Goal: Information Seeking & Learning: Learn about a topic

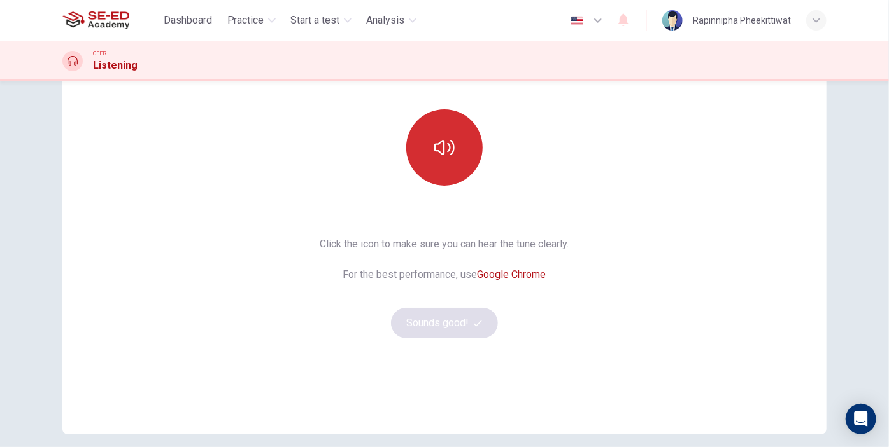
scroll to position [168, 0]
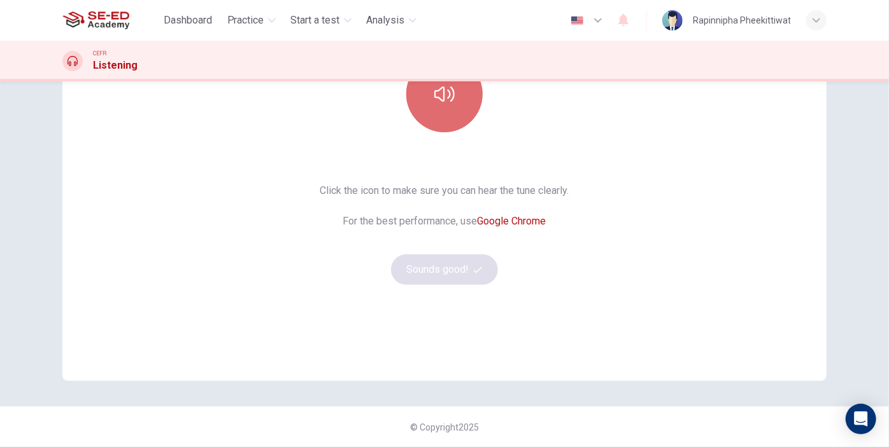
click at [449, 105] on button "button" at bounding box center [444, 94] width 76 height 76
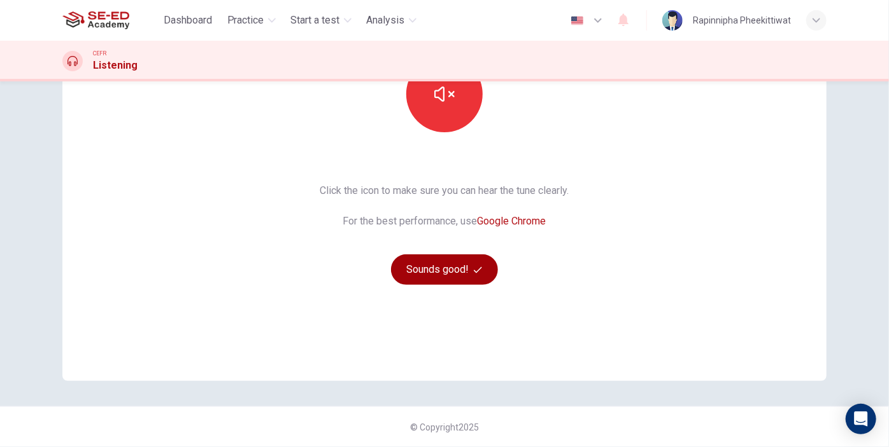
click at [423, 270] on button "Sounds good!" at bounding box center [444, 270] width 107 height 31
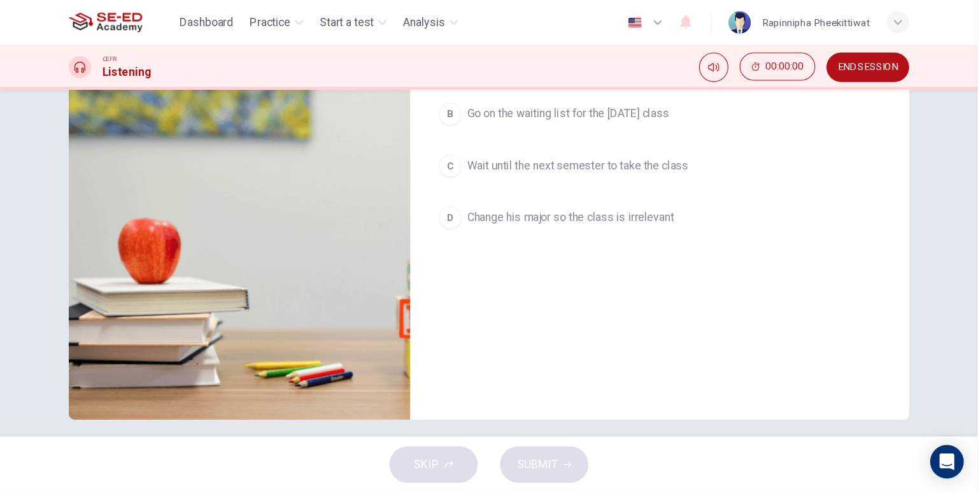
scroll to position [0, 0]
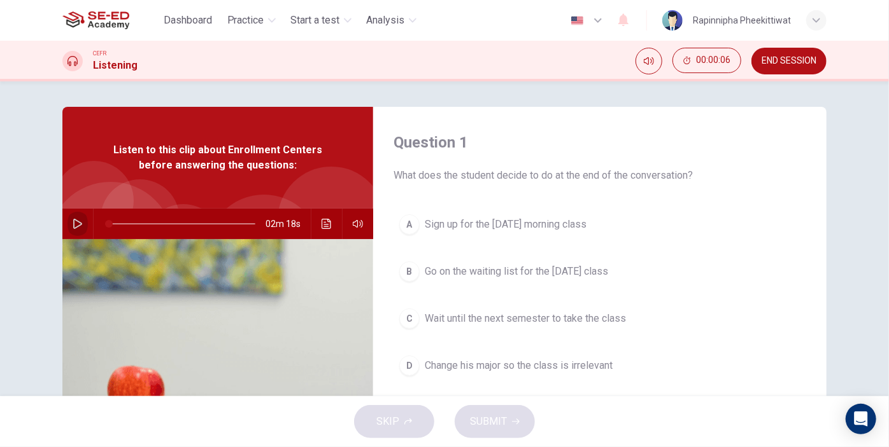
click at [78, 223] on icon "button" at bounding box center [77, 224] width 9 height 10
click at [76, 223] on icon "button" at bounding box center [77, 224] width 9 height 10
type input "98"
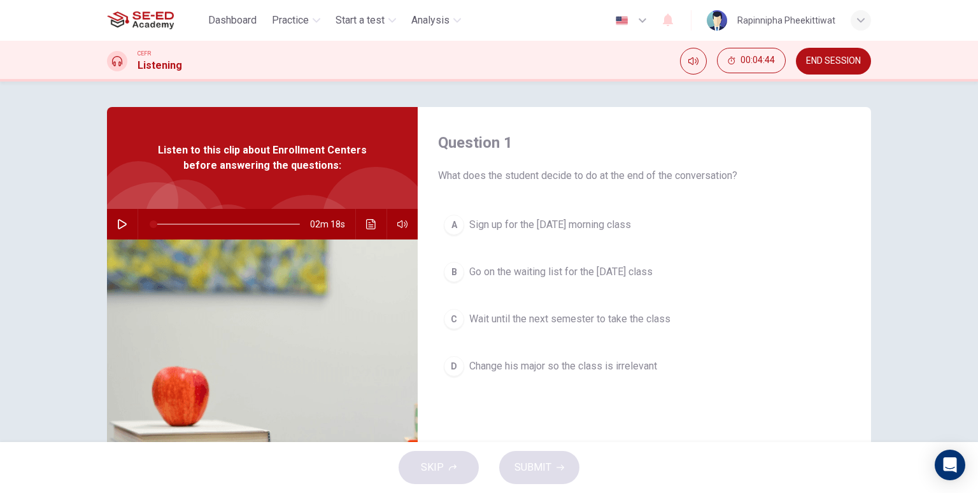
click at [545, 326] on button "C Wait until the next semester to take the class" at bounding box center [644, 319] width 412 height 32
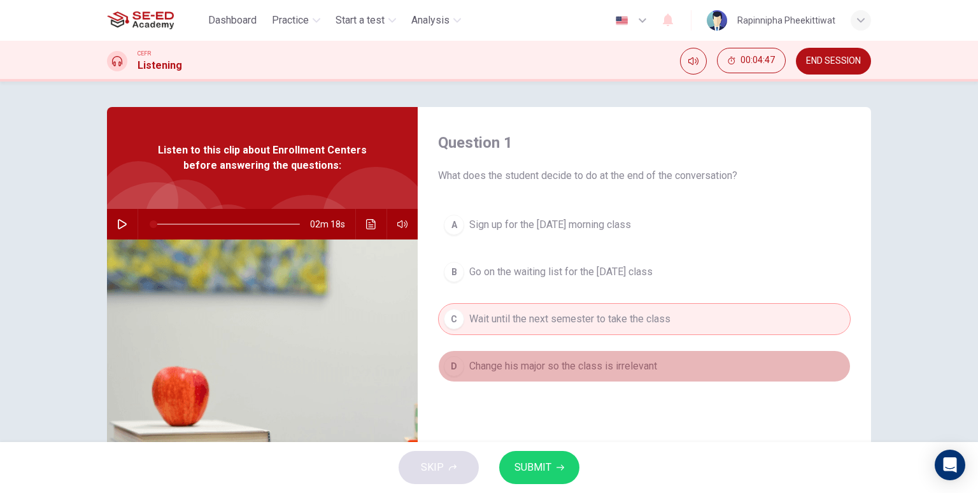
click at [539, 377] on button "D Change his major so the class is irrelevant" at bounding box center [644, 366] width 412 height 32
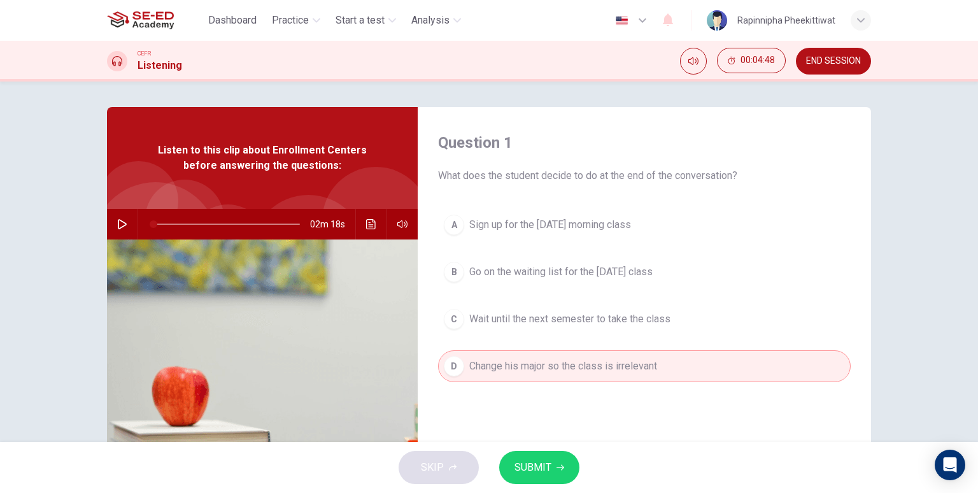
click at [129, 220] on button "button" at bounding box center [122, 224] width 20 height 31
click at [509, 212] on button "A Sign up for the [DATE] morning class" at bounding box center [644, 225] width 412 height 32
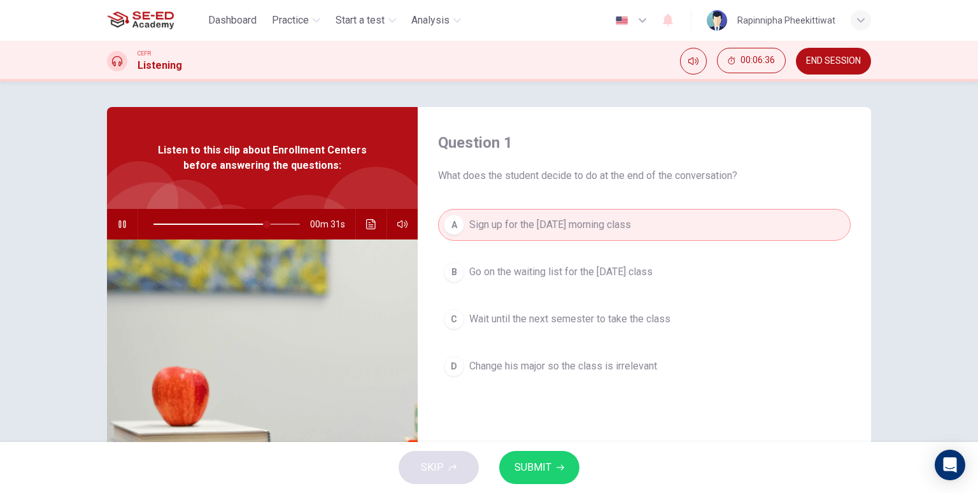
click at [535, 447] on span "SUBMIT" at bounding box center [532, 467] width 37 height 18
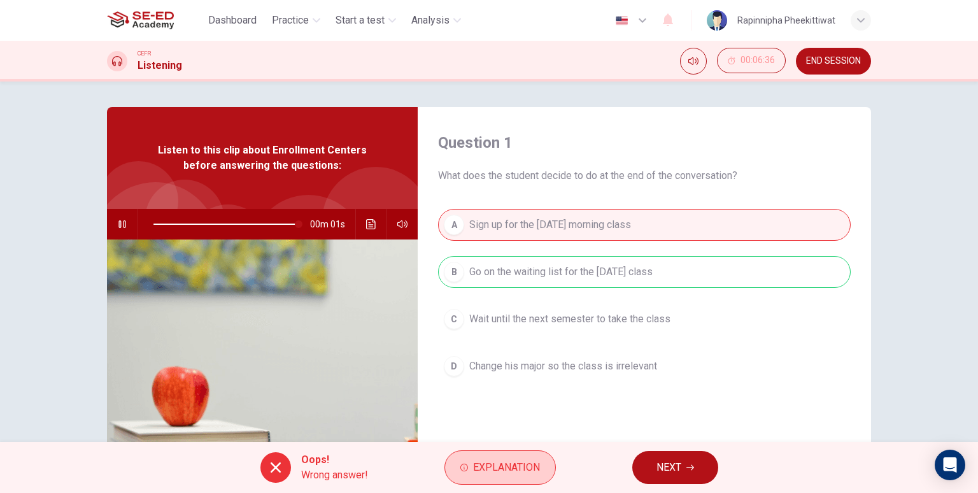
type input "0"
click at [677, 447] on button "NEXT" at bounding box center [675, 467] width 86 height 33
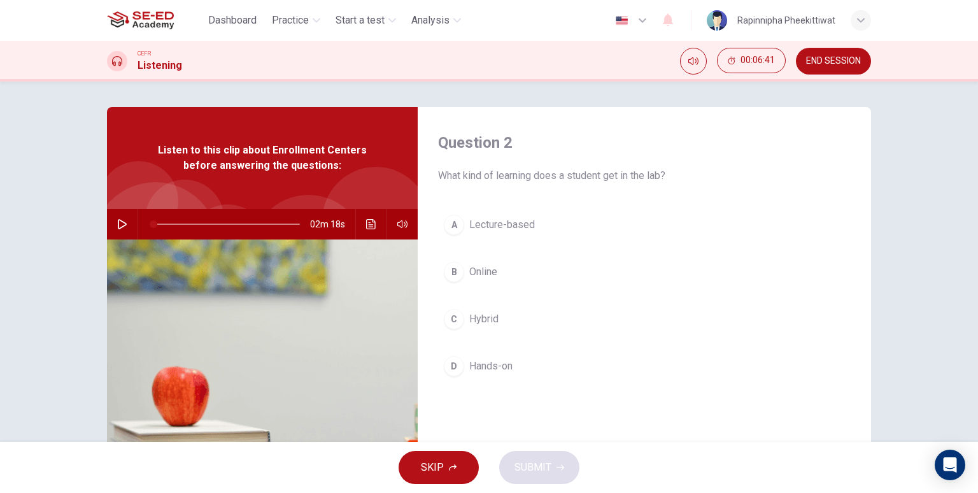
click at [505, 225] on span "Lecture-based" at bounding box center [502, 224] width 66 height 15
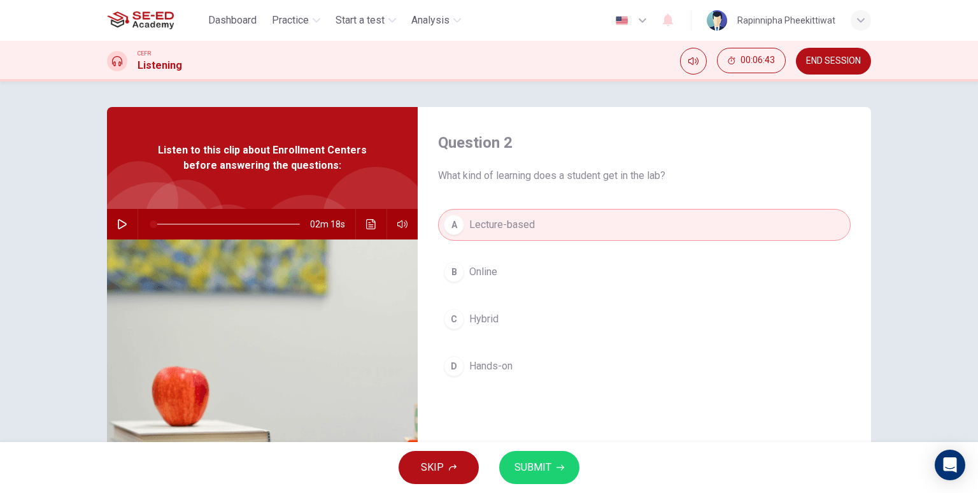
click at [538, 447] on span "SUBMIT" at bounding box center [532, 467] width 37 height 18
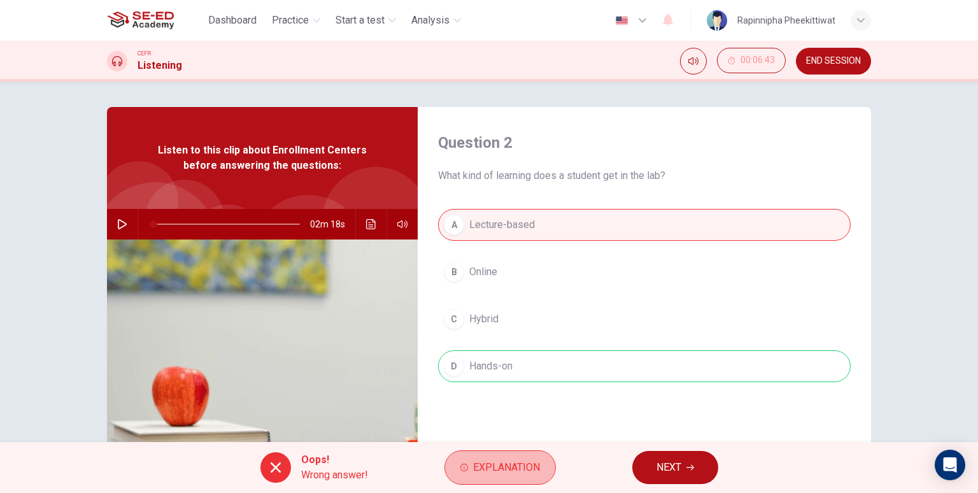
click at [538, 447] on span "Explanation" at bounding box center [506, 467] width 67 height 18
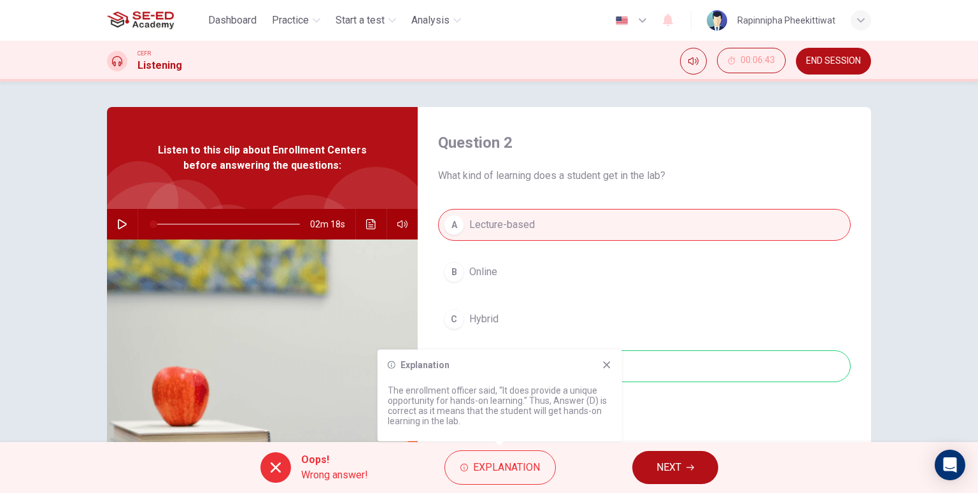
click at [738, 260] on div "A Lecture-based B Online C Hybrid D Hands-on" at bounding box center [644, 308] width 412 height 199
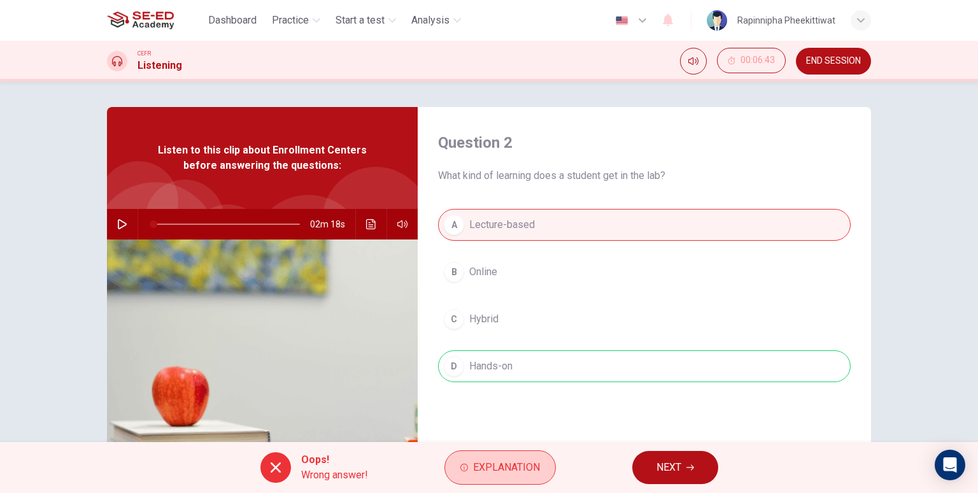
click at [476, 447] on button "Explanation" at bounding box center [499, 467] width 111 height 34
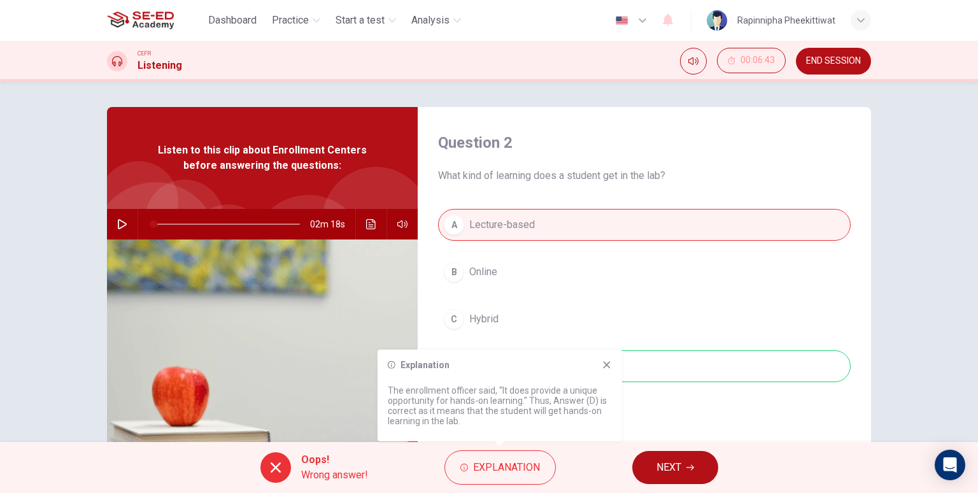
click at [698, 447] on button "NEXT" at bounding box center [675, 467] width 86 height 33
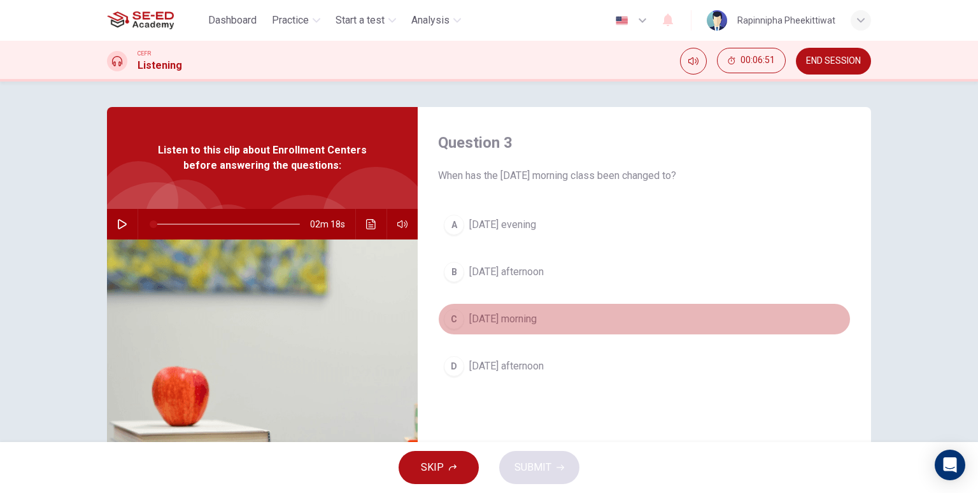
drag, startPoint x: 498, startPoint y: 316, endPoint x: 499, endPoint y: 327, distance: 10.8
click at [498, 316] on span "[DATE] morning" at bounding box center [502, 318] width 67 height 15
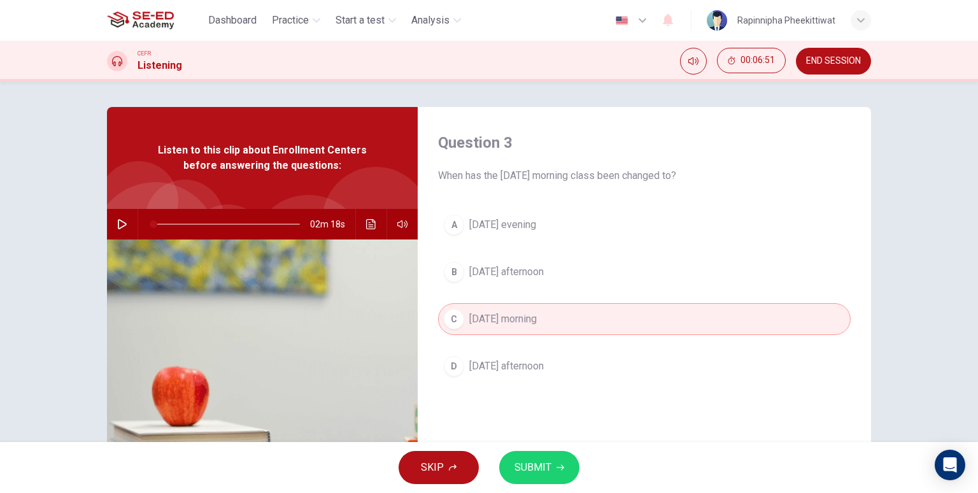
click at [535, 447] on span "SUBMIT" at bounding box center [532, 467] width 37 height 18
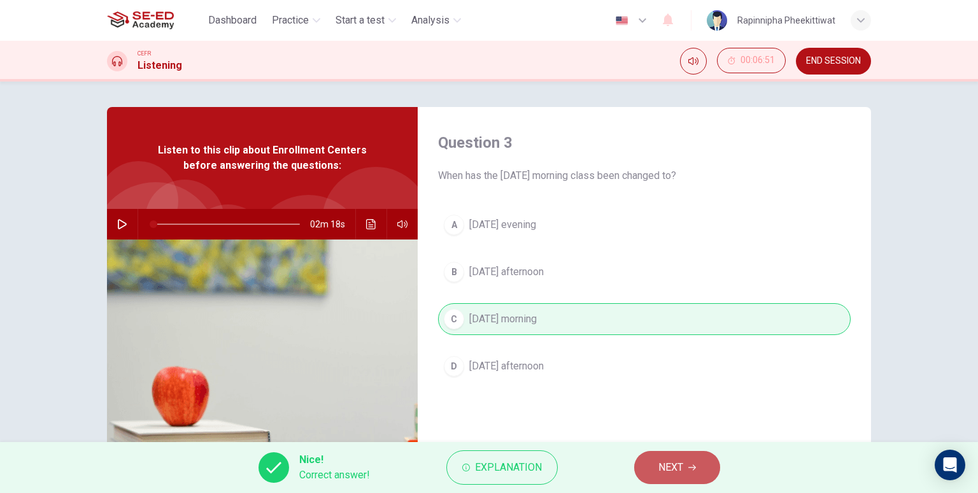
click at [697, 447] on button "NEXT" at bounding box center [677, 467] width 86 height 33
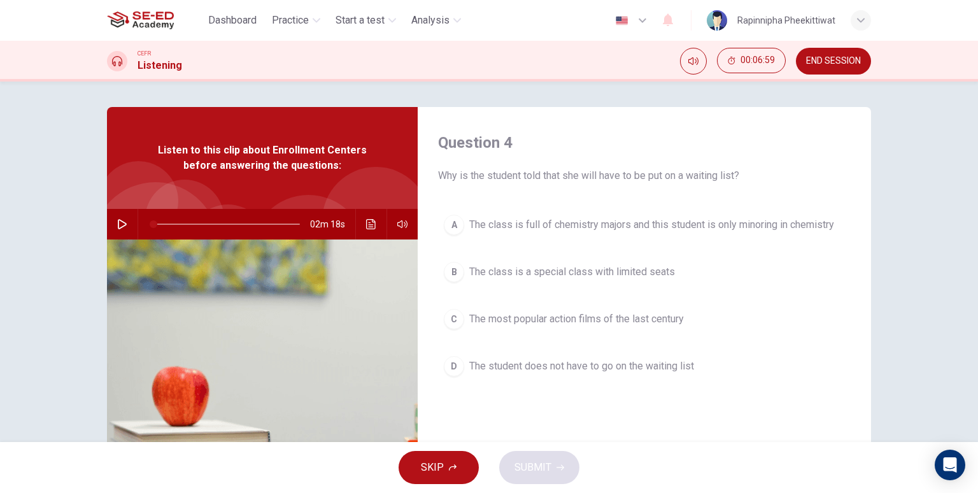
click at [627, 275] on span "The class is a special class with limited seats" at bounding box center [572, 271] width 206 height 15
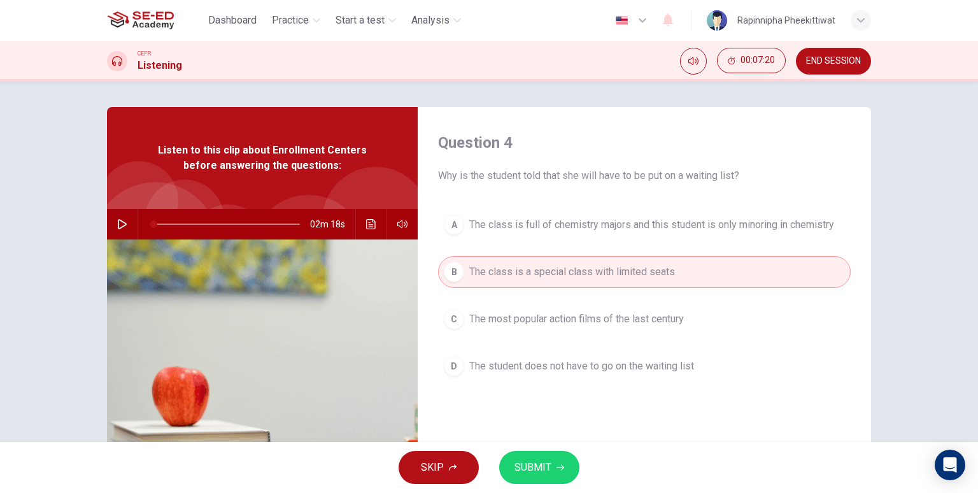
click at [542, 447] on span "SUBMIT" at bounding box center [532, 467] width 37 height 18
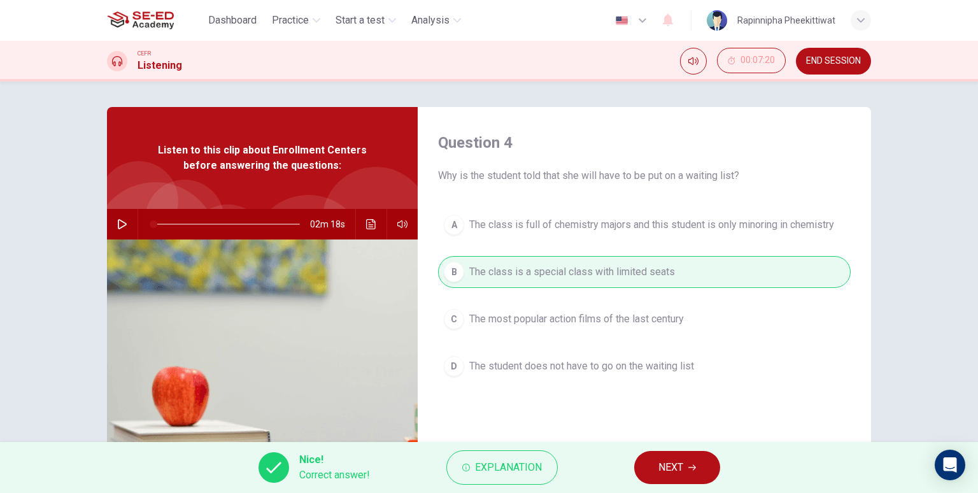
click at [681, 447] on button "NEXT" at bounding box center [677, 467] width 86 height 33
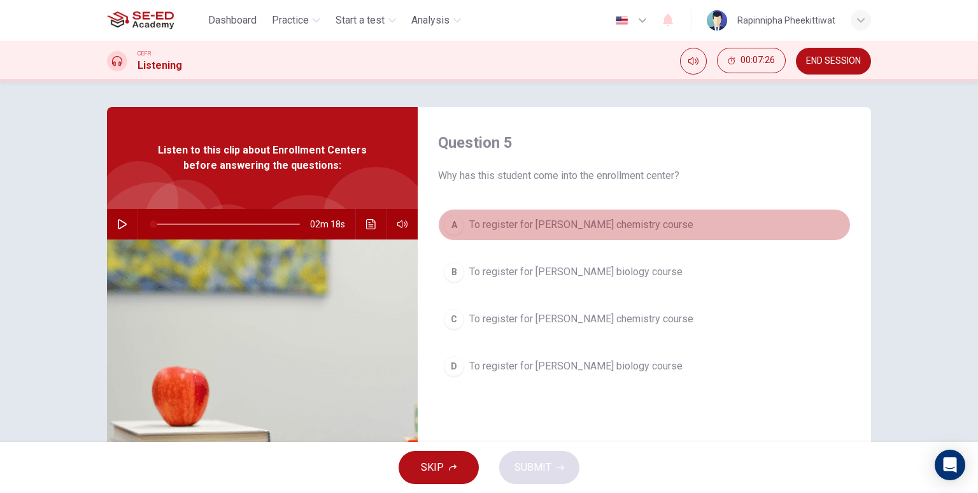
click at [605, 235] on button "A To register for [PERSON_NAME] chemistry course" at bounding box center [644, 225] width 412 height 32
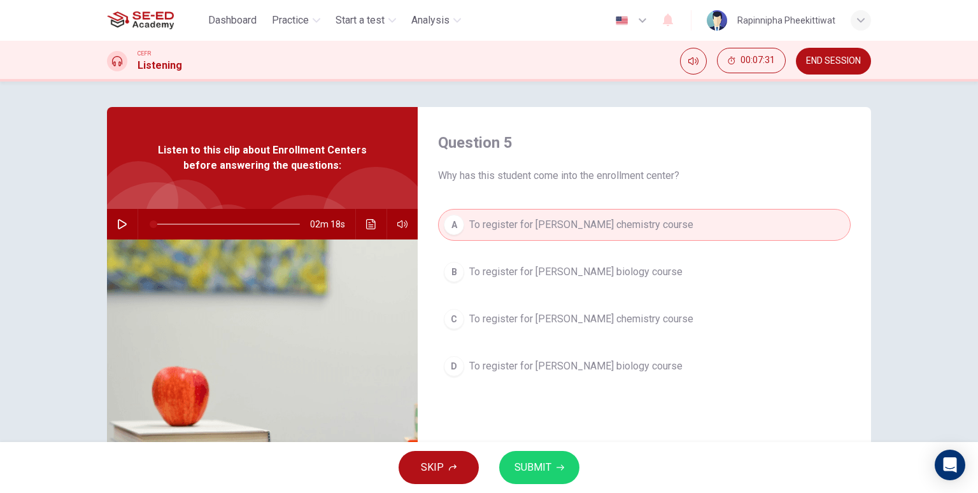
click at [525, 447] on span "SUBMIT" at bounding box center [532, 467] width 37 height 18
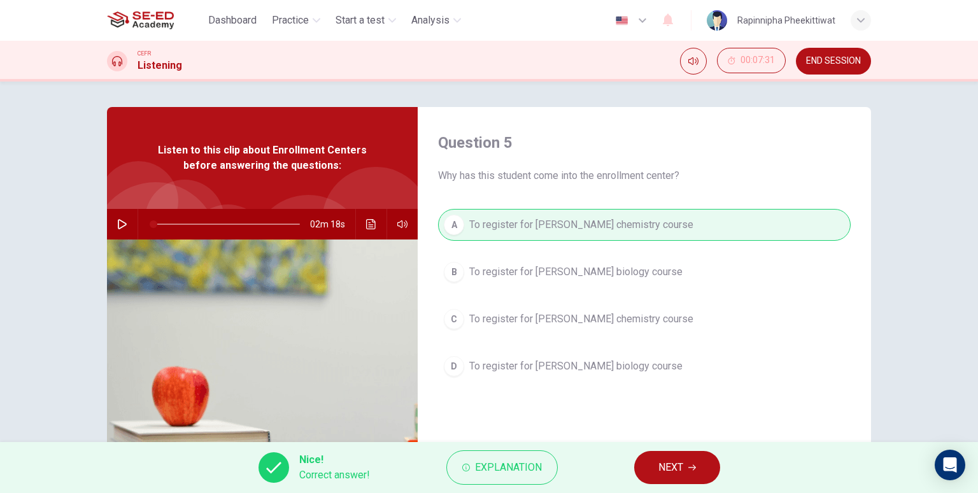
click at [682, 447] on span "NEXT" at bounding box center [670, 467] width 25 height 18
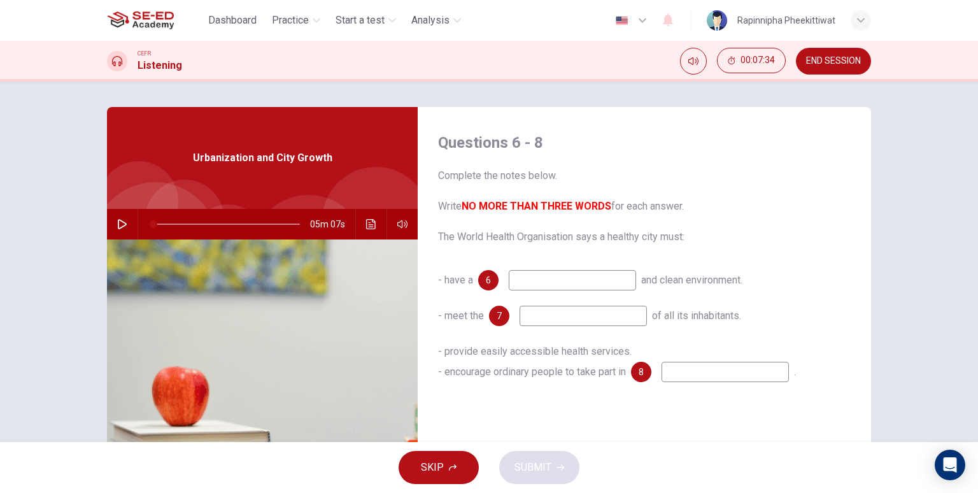
click at [451, 447] on button "SKIP" at bounding box center [438, 467] width 80 height 33
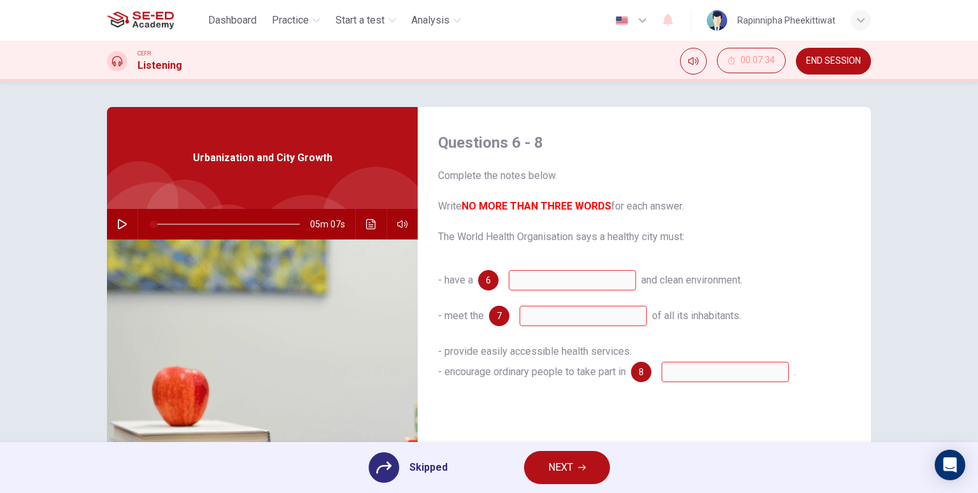
click at [407, 447] on div "Skipped" at bounding box center [408, 467] width 79 height 31
click at [586, 447] on button "NEXT" at bounding box center [567, 467] width 86 height 33
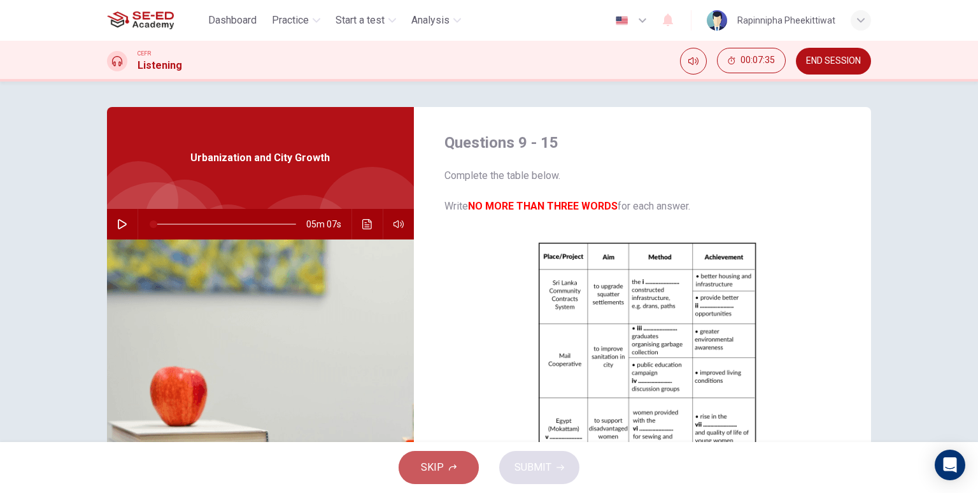
click at [444, 447] on button "SKIP" at bounding box center [438, 467] width 80 height 33
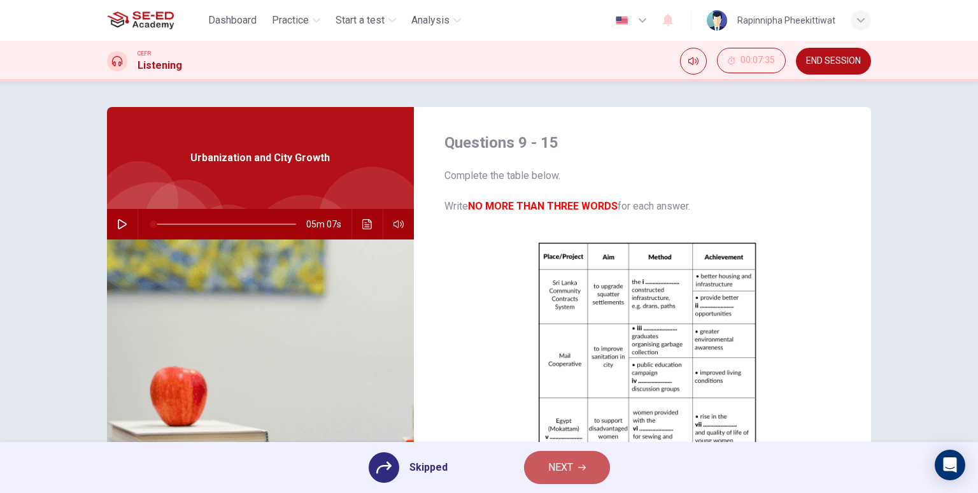
click at [589, 447] on button "NEXT" at bounding box center [567, 467] width 86 height 33
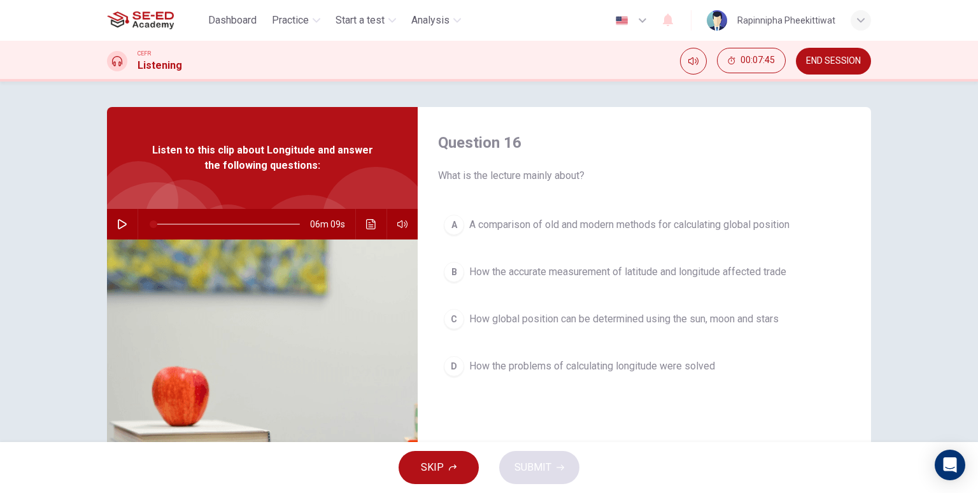
click at [120, 209] on button "button" at bounding box center [122, 224] width 20 height 31
click at [438, 447] on span "SKIP" at bounding box center [432, 467] width 23 height 18
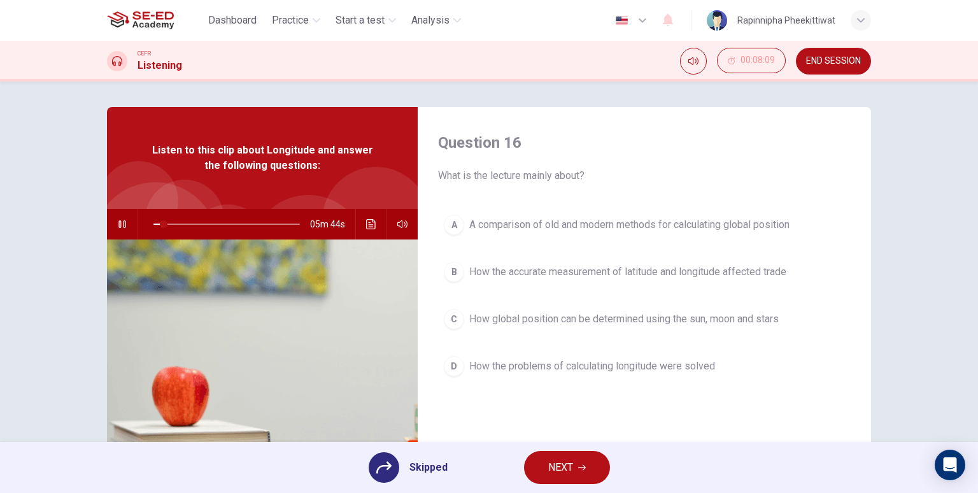
click at [545, 447] on button "NEXT" at bounding box center [567, 467] width 86 height 33
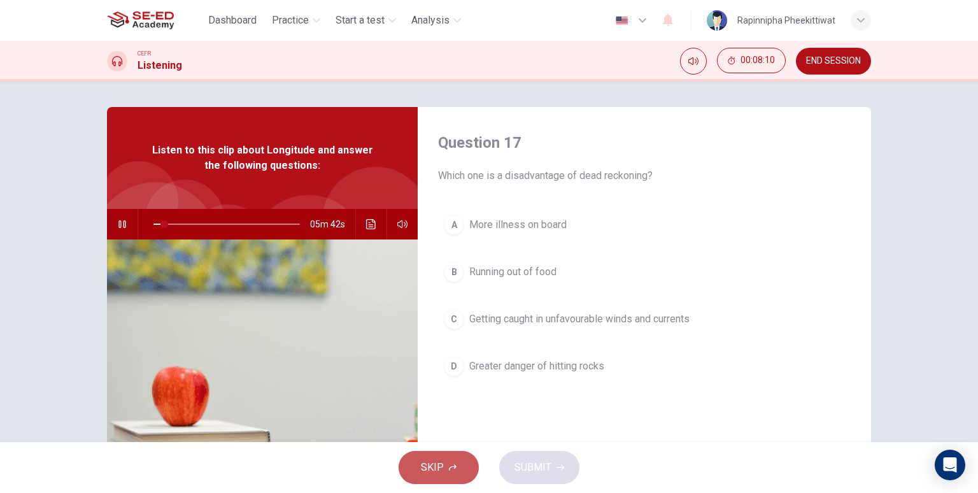
click at [459, 447] on button "SKIP" at bounding box center [438, 467] width 80 height 33
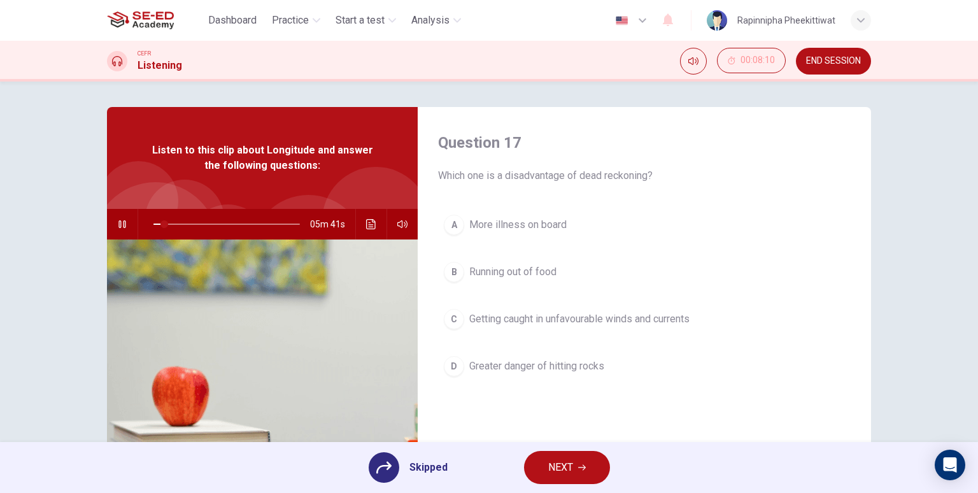
click at [436, 447] on div "Skipped" at bounding box center [408, 467] width 79 height 31
click at [433, 447] on span "Skipped" at bounding box center [428, 467] width 38 height 15
click at [535, 447] on button "NEXT" at bounding box center [567, 467] width 86 height 33
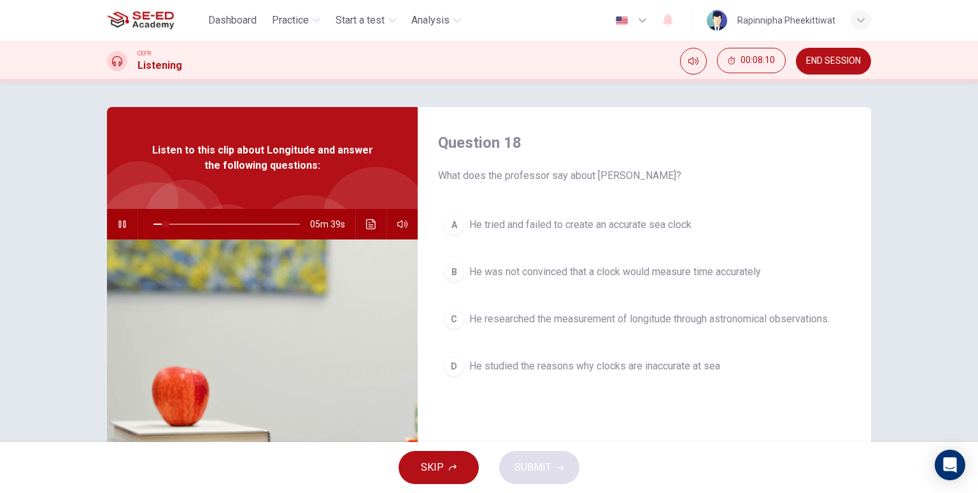
click at [410, 447] on button "SKIP" at bounding box center [438, 467] width 80 height 33
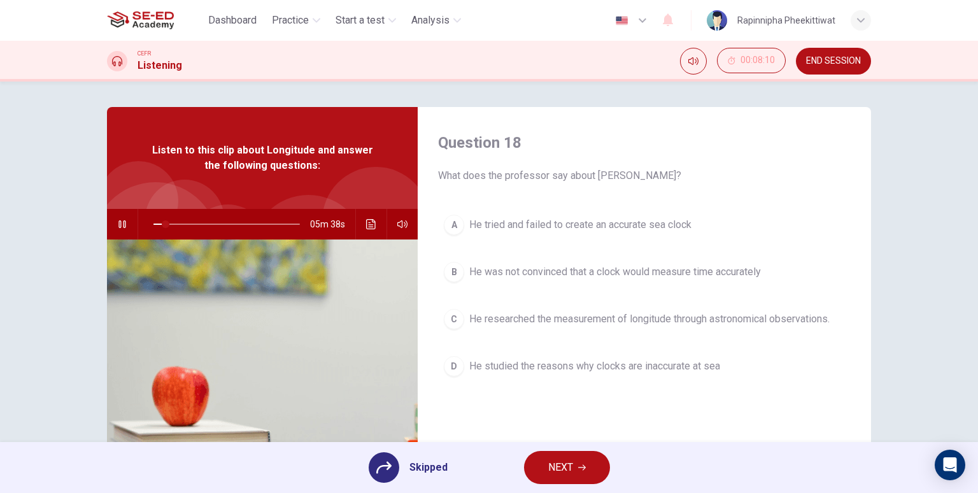
click at [573, 447] on button "NEXT" at bounding box center [567, 467] width 86 height 33
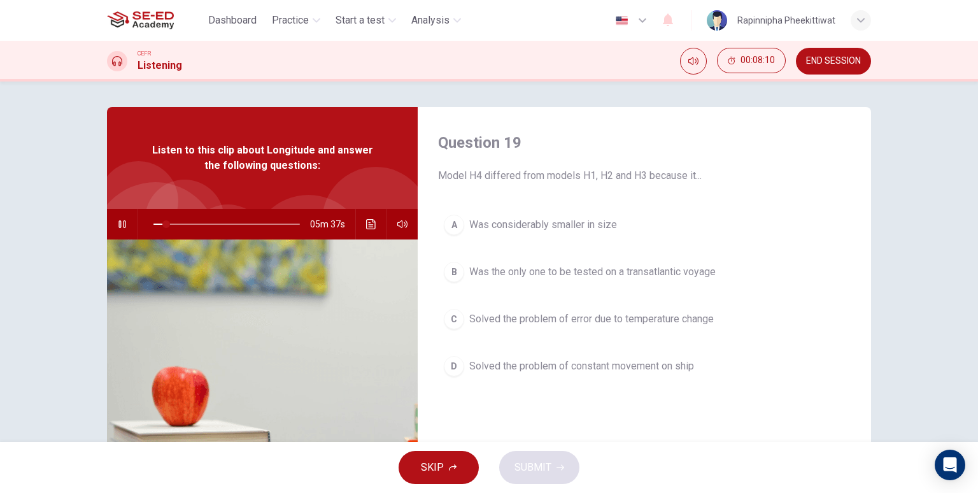
click at [451, 447] on button "SKIP" at bounding box center [438, 467] width 80 height 33
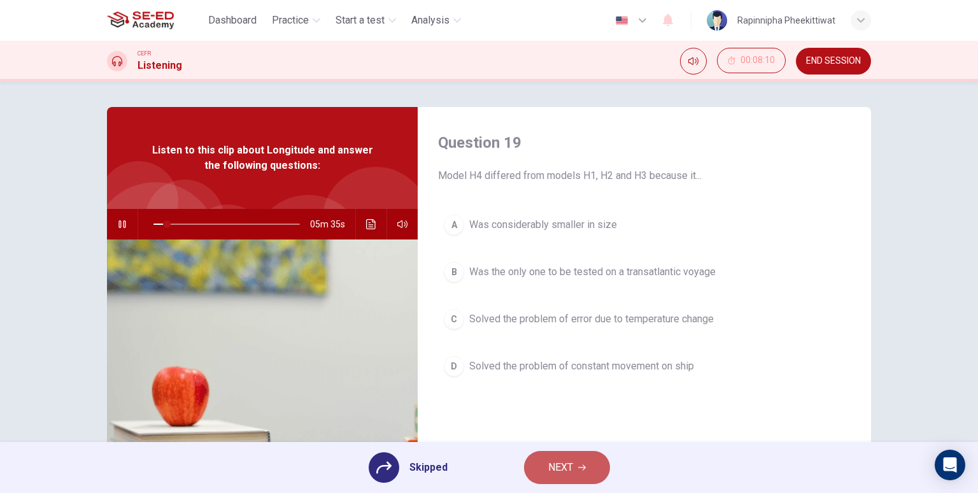
click at [558, 447] on span "NEXT" at bounding box center [560, 467] width 25 height 18
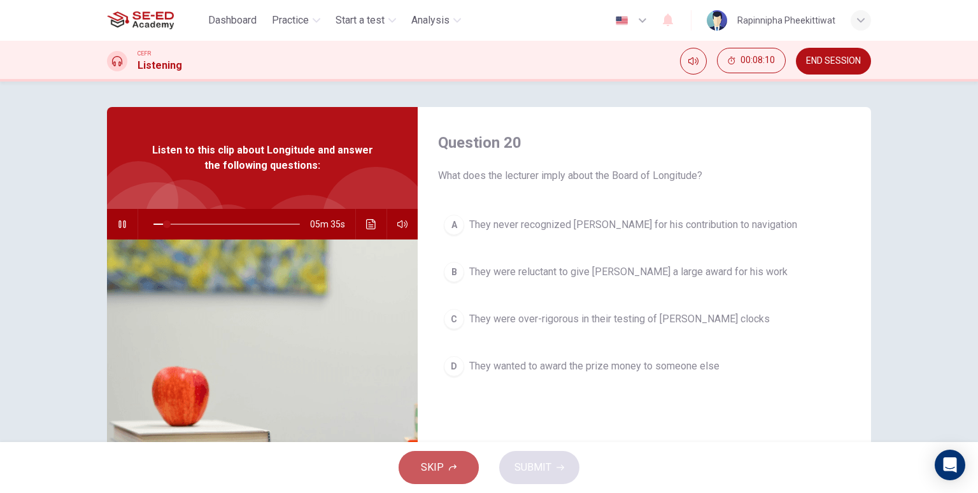
click at [443, 447] on span "SKIP" at bounding box center [432, 467] width 23 height 18
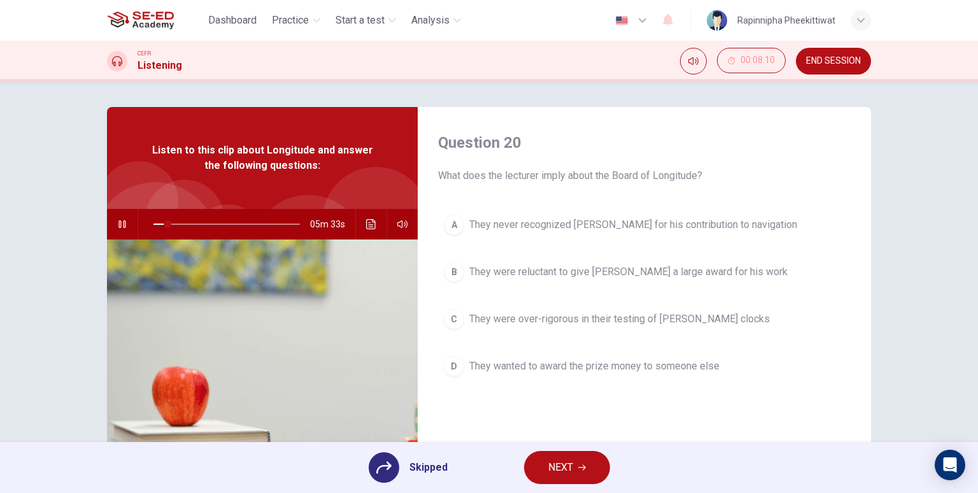
click at [548, 447] on span "NEXT" at bounding box center [560, 467] width 25 height 18
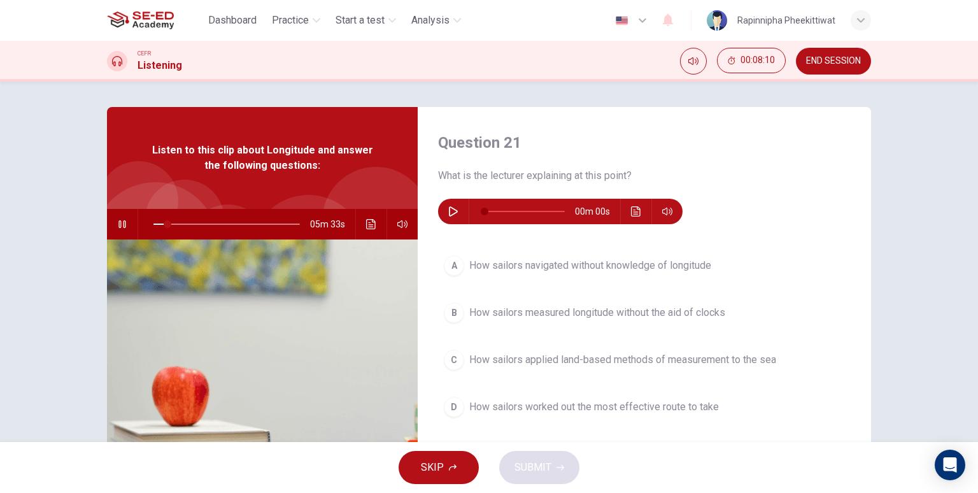
click at [461, 447] on button "SKIP" at bounding box center [438, 467] width 80 height 33
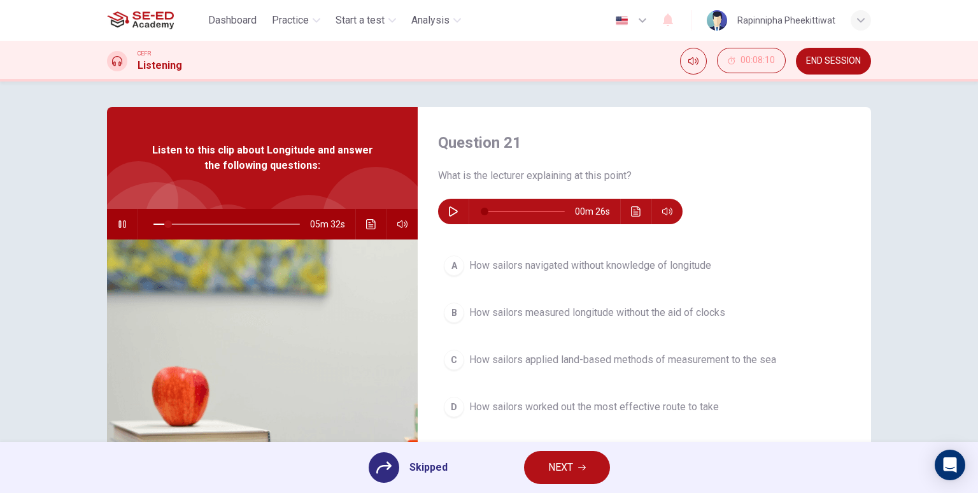
type input "10"
click at [545, 447] on button "NEXT" at bounding box center [567, 467] width 86 height 33
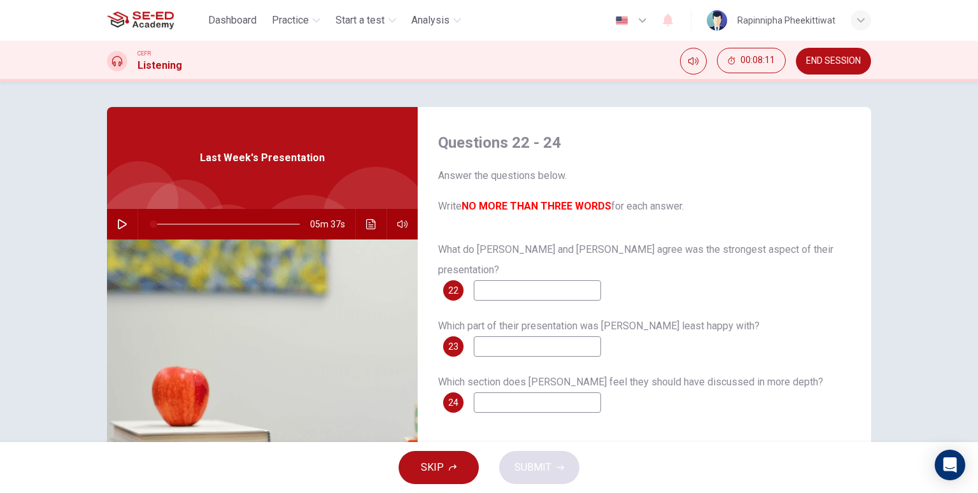
click at [451, 447] on button "SKIP" at bounding box center [438, 467] width 80 height 33
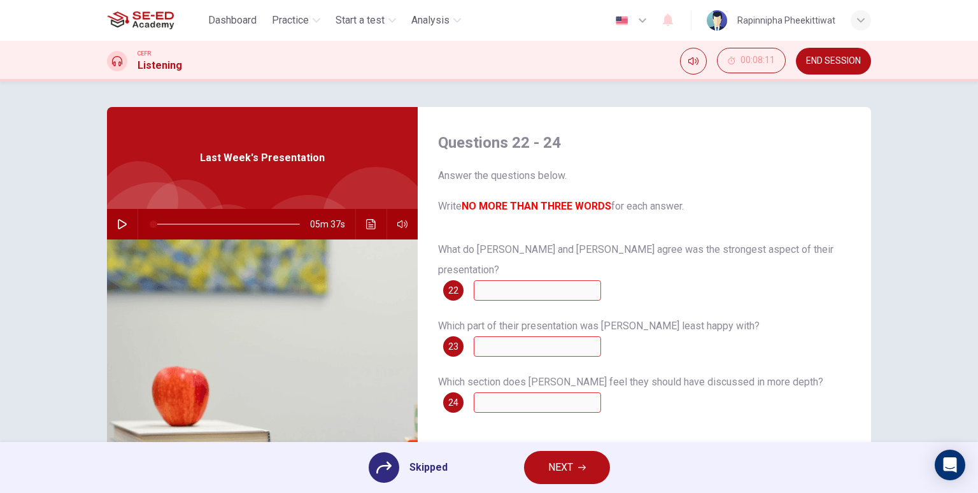
click at [543, 447] on button "NEXT" at bounding box center [567, 467] width 86 height 33
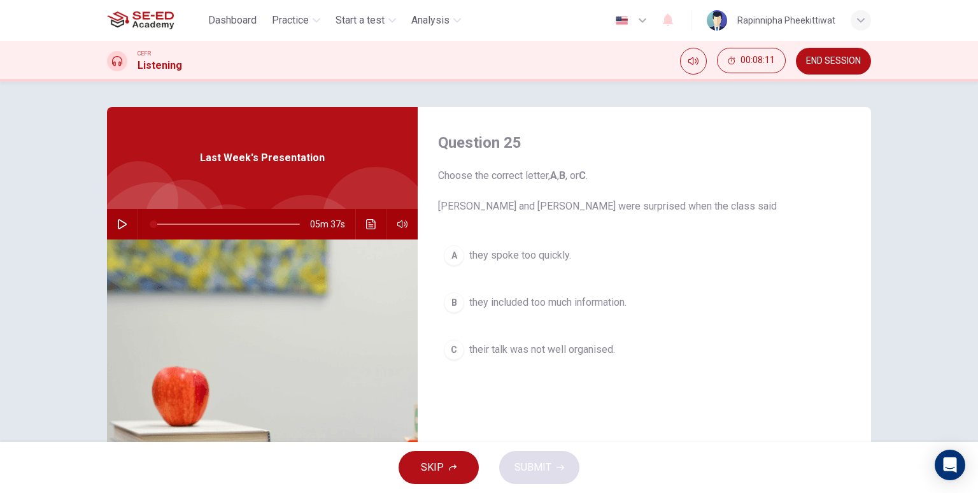
click at [422, 447] on span "SKIP" at bounding box center [432, 467] width 23 height 18
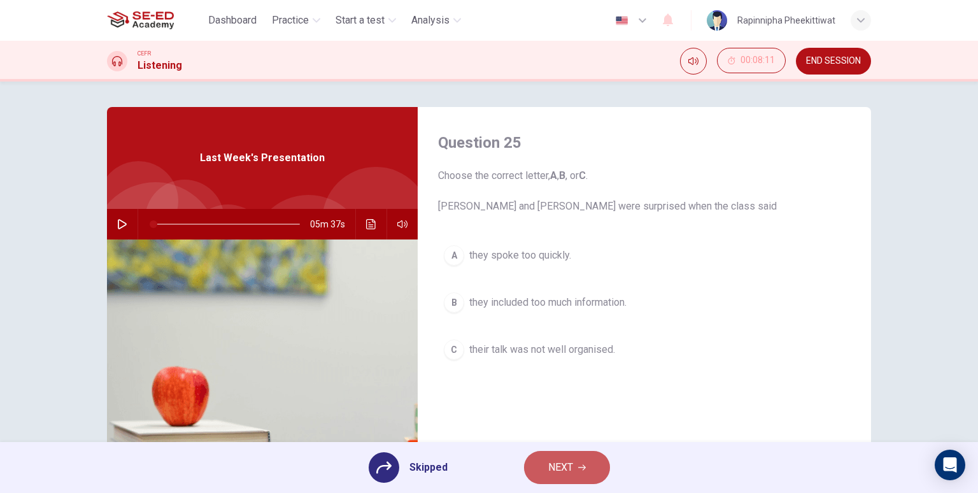
click at [548, 447] on span "NEXT" at bounding box center [560, 467] width 25 height 18
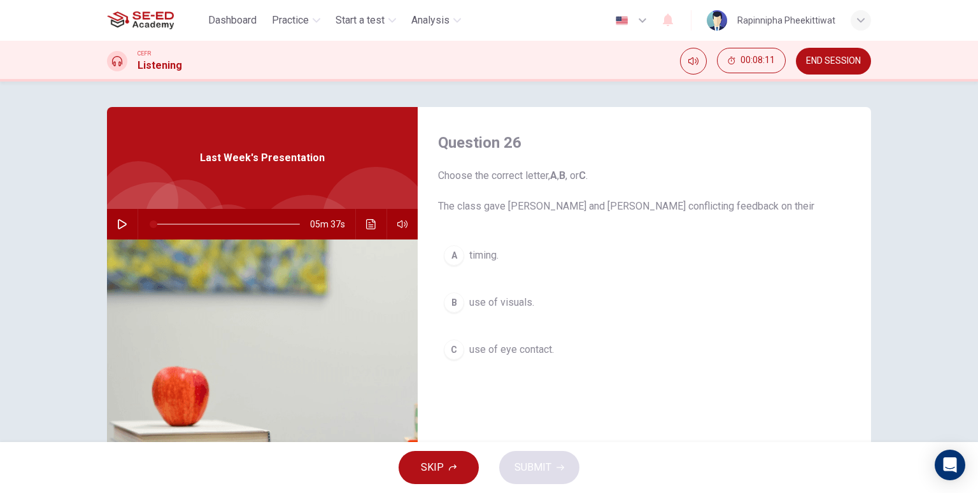
click at [434, 447] on span "SKIP" at bounding box center [432, 467] width 23 height 18
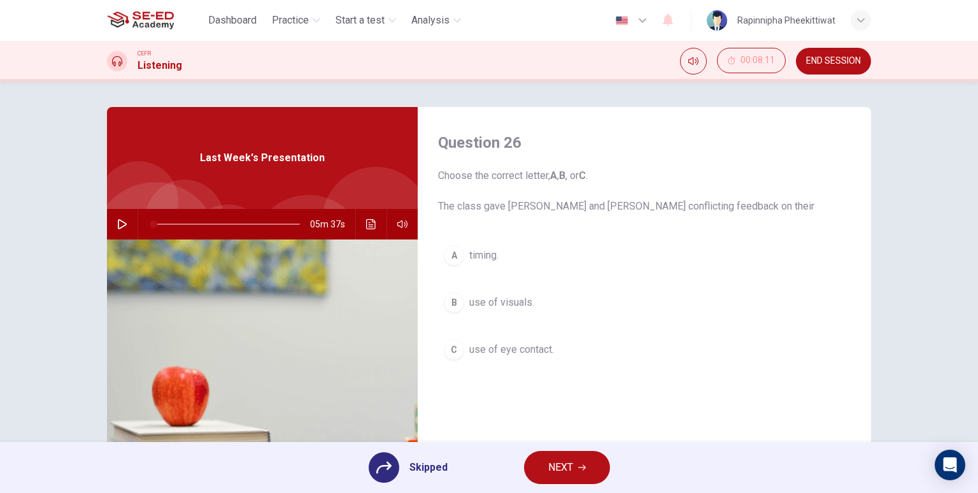
click at [570, 447] on span "NEXT" at bounding box center [560, 467] width 25 height 18
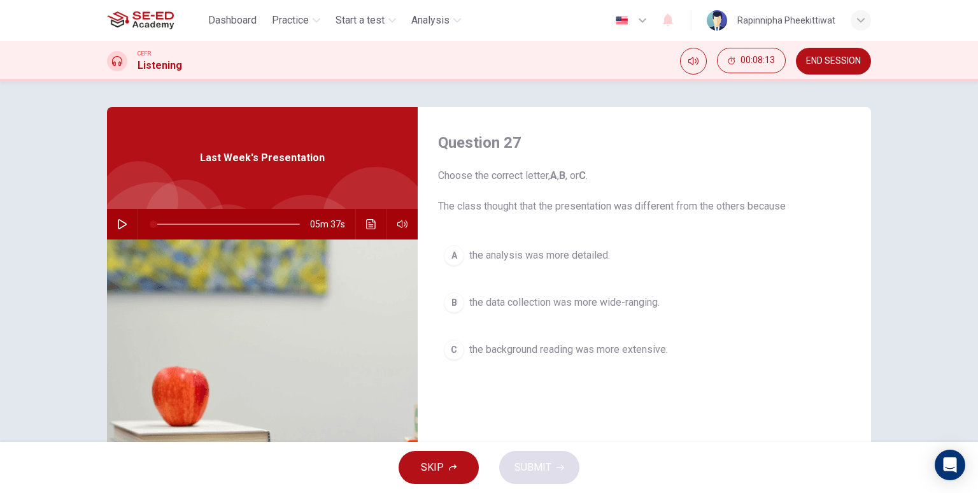
click at [428, 447] on span "SKIP" at bounding box center [432, 467] width 23 height 18
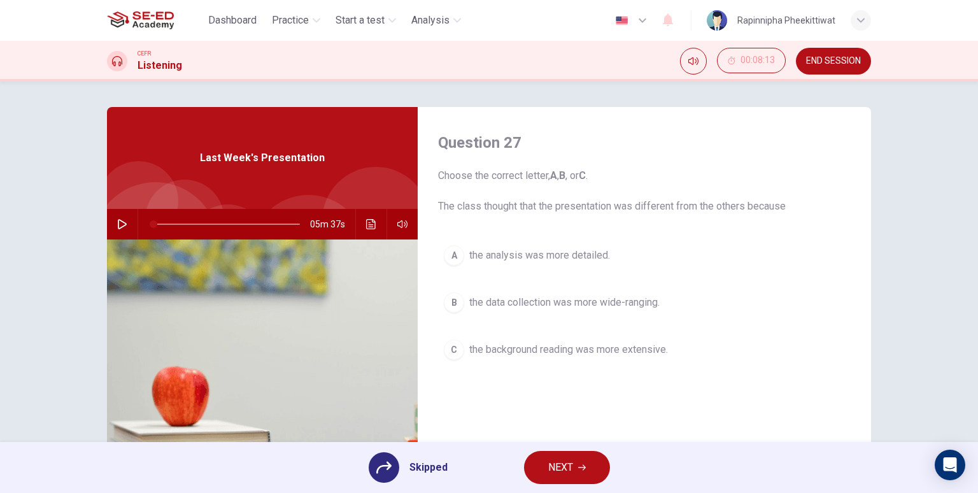
click at [558, 447] on span "NEXT" at bounding box center [560, 467] width 25 height 18
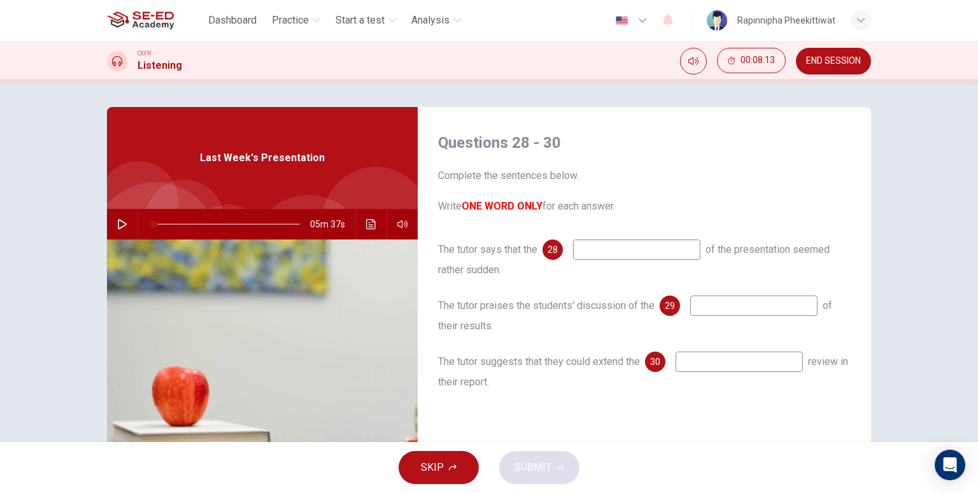
click at [438, 447] on span "SKIP" at bounding box center [432, 467] width 23 height 18
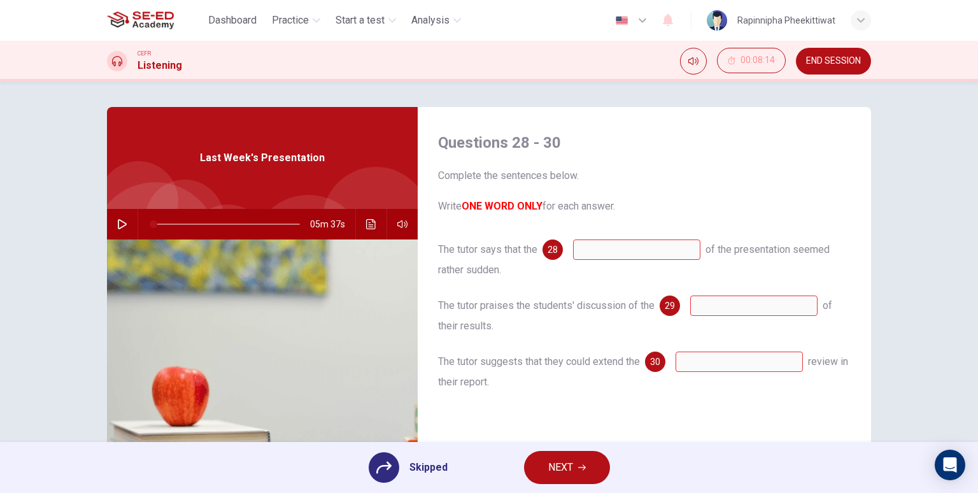
click at [567, 447] on span "NEXT" at bounding box center [560, 467] width 25 height 18
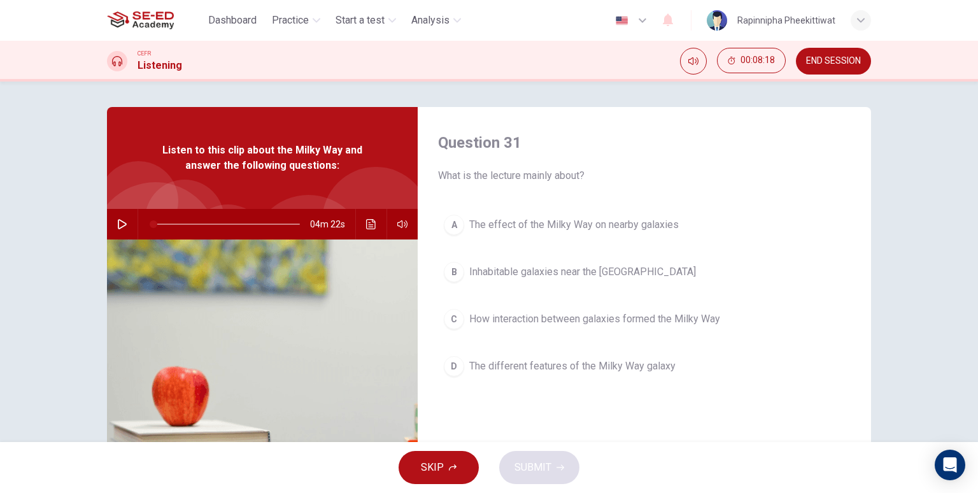
click at [117, 226] on icon "button" at bounding box center [122, 224] width 10 height 10
click at [118, 226] on icon "button" at bounding box center [121, 224] width 7 height 8
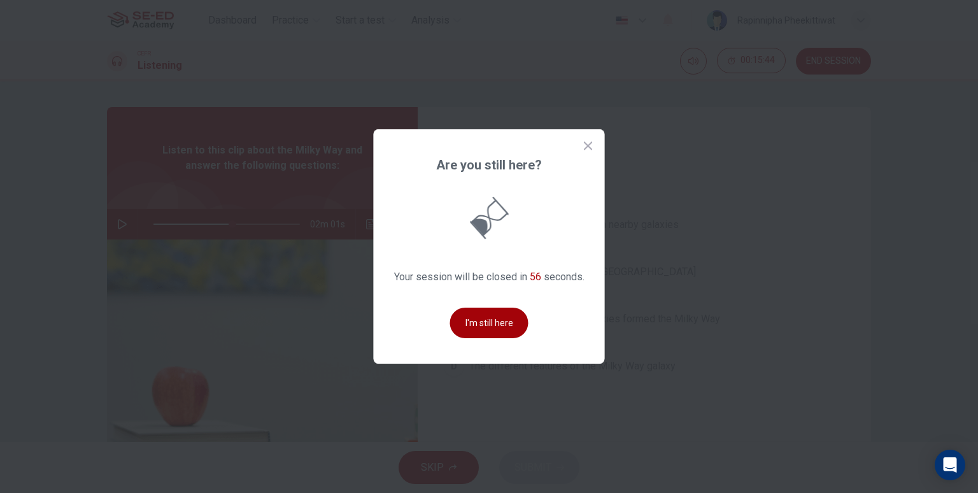
click at [504, 322] on button "I'm still here" at bounding box center [489, 322] width 78 height 31
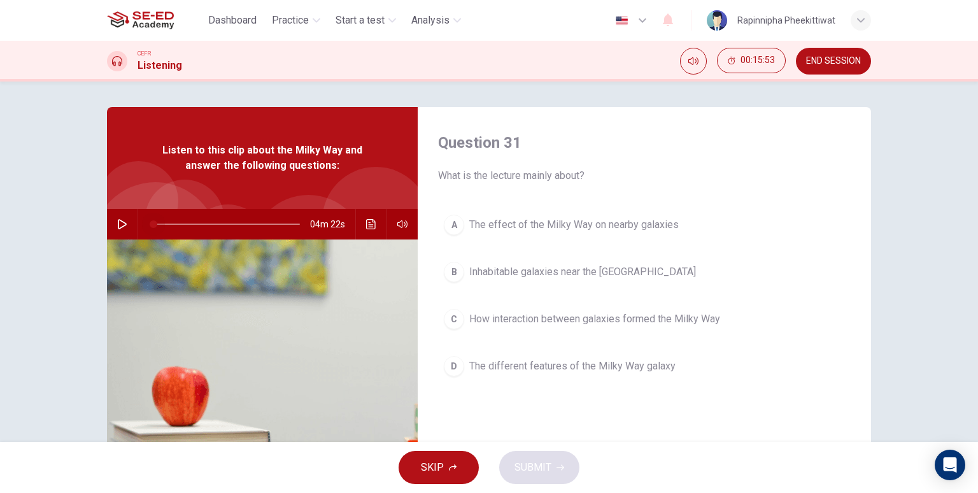
drag, startPoint x: 214, startPoint y: 224, endPoint x: 118, endPoint y: 240, distance: 96.8
click at [118, 240] on div "Listen to this clip about the Milky Way and answer the following questions: 04m…" at bounding box center [262, 328] width 311 height 442
click at [123, 220] on icon "button" at bounding box center [122, 224] width 10 height 10
click at [501, 369] on span "The different features of the Milky Way galaxy" at bounding box center [572, 365] width 206 height 15
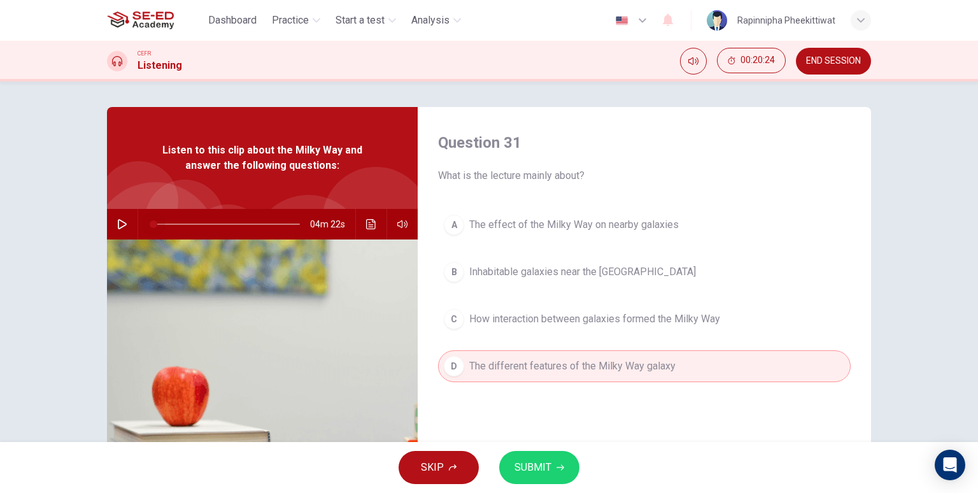
drag, startPoint x: 286, startPoint y: 224, endPoint x: 125, endPoint y: 253, distance: 163.7
click at [125, 253] on div "Listen to this clip about the Milky Way and answer the following questions: 04m…" at bounding box center [262, 328] width 311 height 442
click at [119, 232] on button "button" at bounding box center [122, 224] width 20 height 31
click at [624, 267] on span "Inhabitable galaxies near the [GEOGRAPHIC_DATA]" at bounding box center [582, 271] width 227 height 15
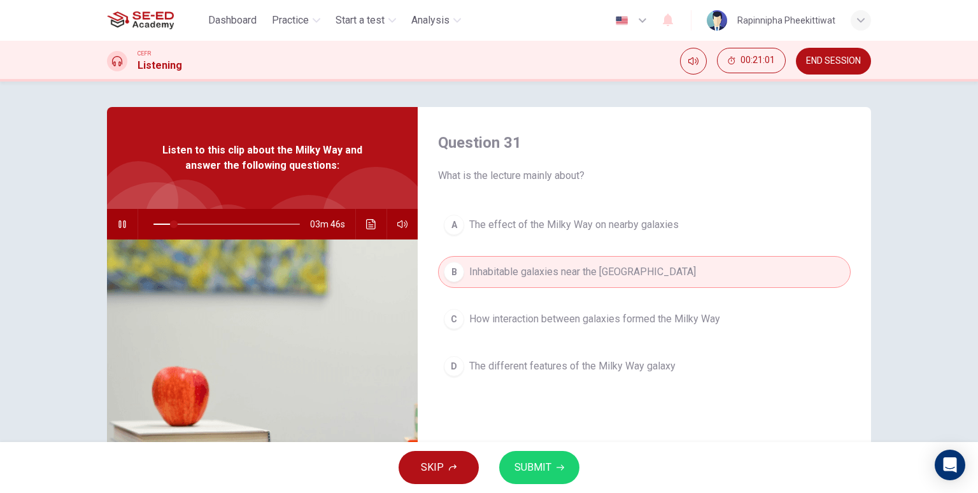
click at [565, 447] on button "SUBMIT" at bounding box center [539, 467] width 80 height 33
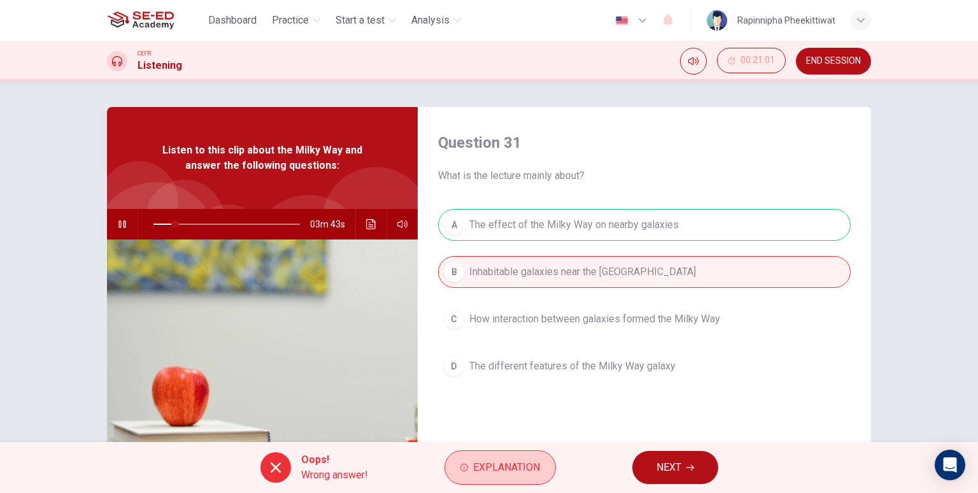
click at [479, 447] on span "Explanation" at bounding box center [506, 467] width 67 height 18
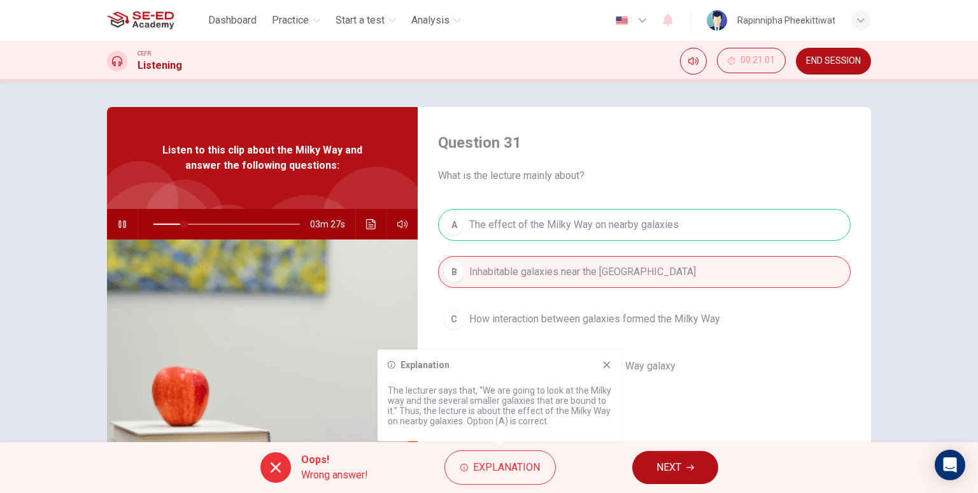
click at [672, 447] on span "NEXT" at bounding box center [668, 467] width 25 height 18
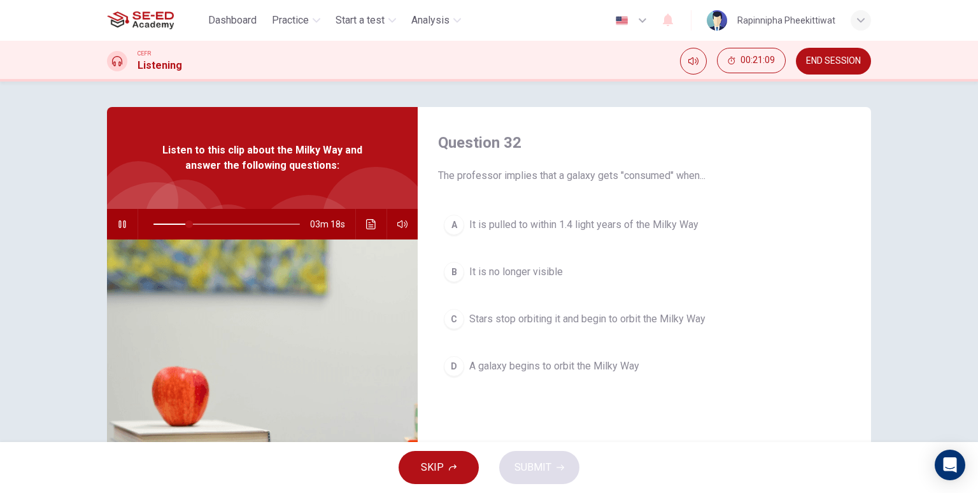
click at [657, 226] on span "It is pulled to within 1.4 light years of the Milky Way" at bounding box center [583, 224] width 229 height 15
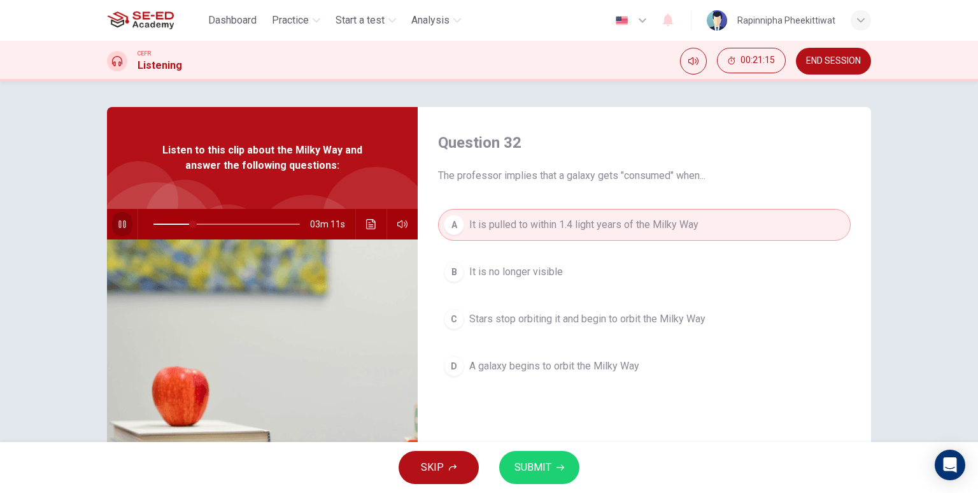
click at [118, 229] on button "button" at bounding box center [122, 224] width 20 height 31
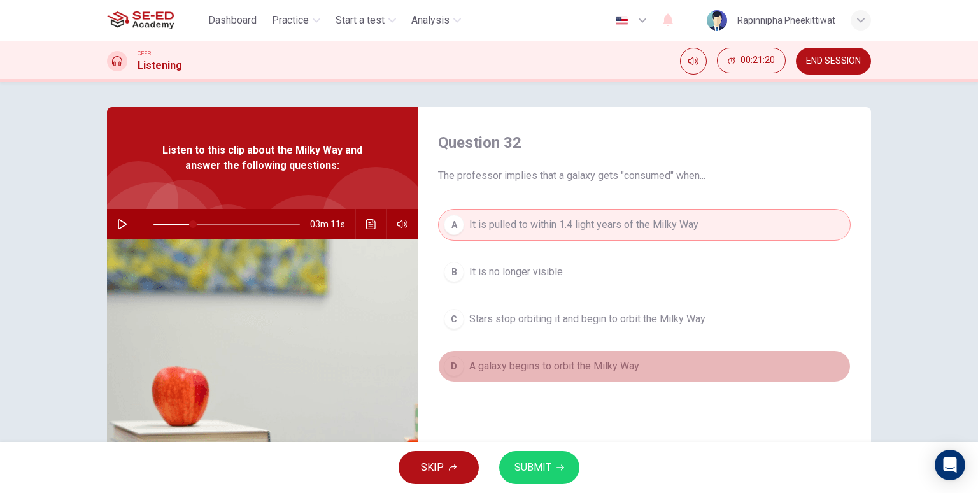
click at [577, 358] on span "A galaxy begins to orbit the Milky Way" at bounding box center [554, 365] width 170 height 15
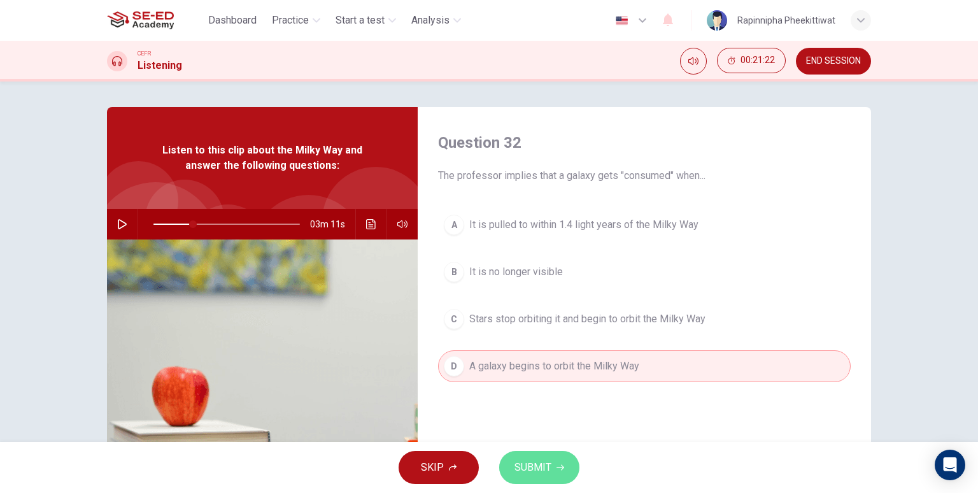
click at [523, 447] on span "SUBMIT" at bounding box center [532, 467] width 37 height 18
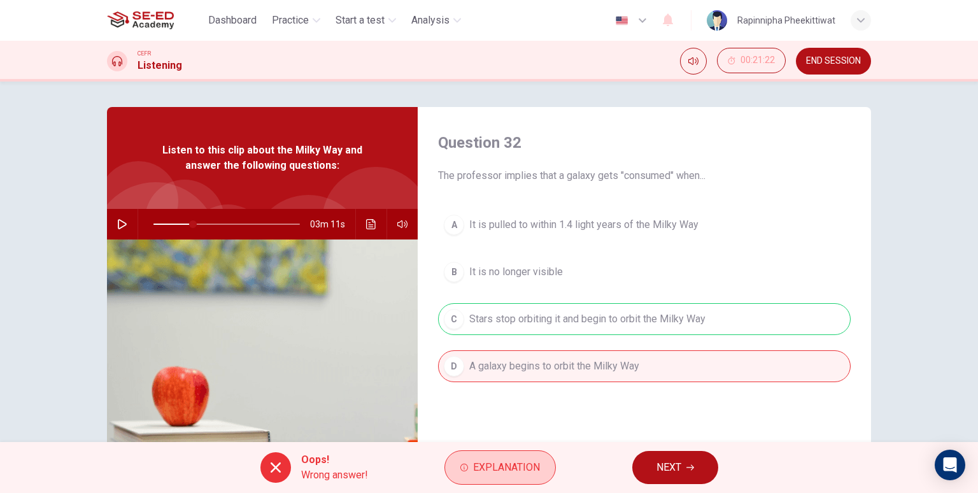
click at [528, 447] on span "Explanation" at bounding box center [506, 467] width 67 height 18
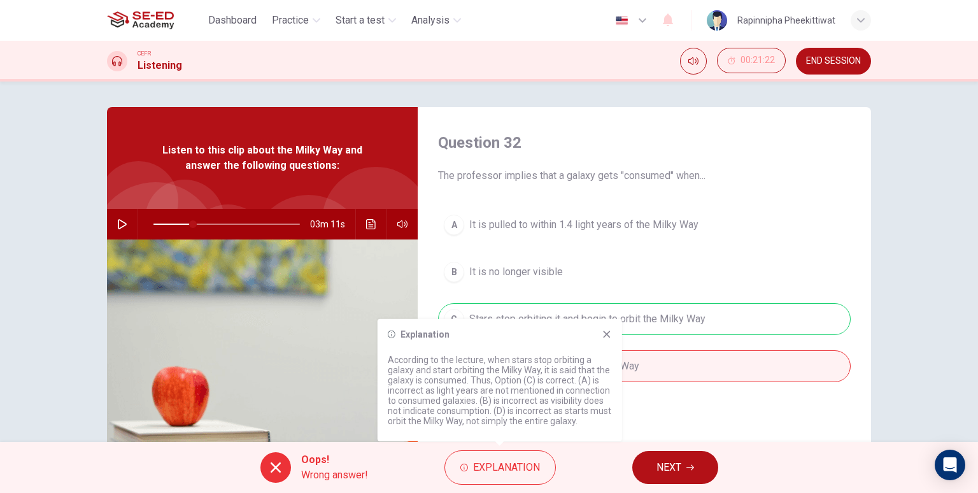
click at [722, 447] on div "Oops! Wrong answer! Explanation NEXT" at bounding box center [489, 467] width 978 height 51
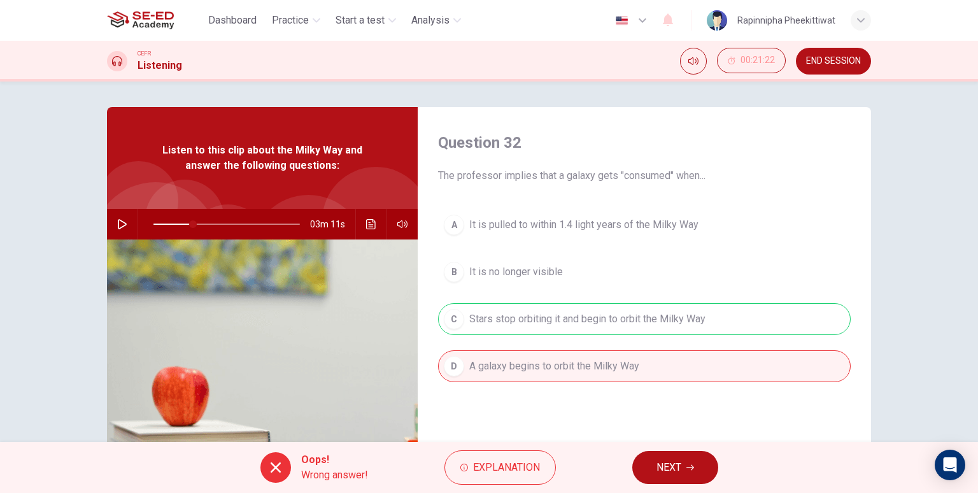
click at [666, 447] on span "NEXT" at bounding box center [668, 467] width 25 height 18
type input "27"
